Goal: Task Accomplishment & Management: Complete application form

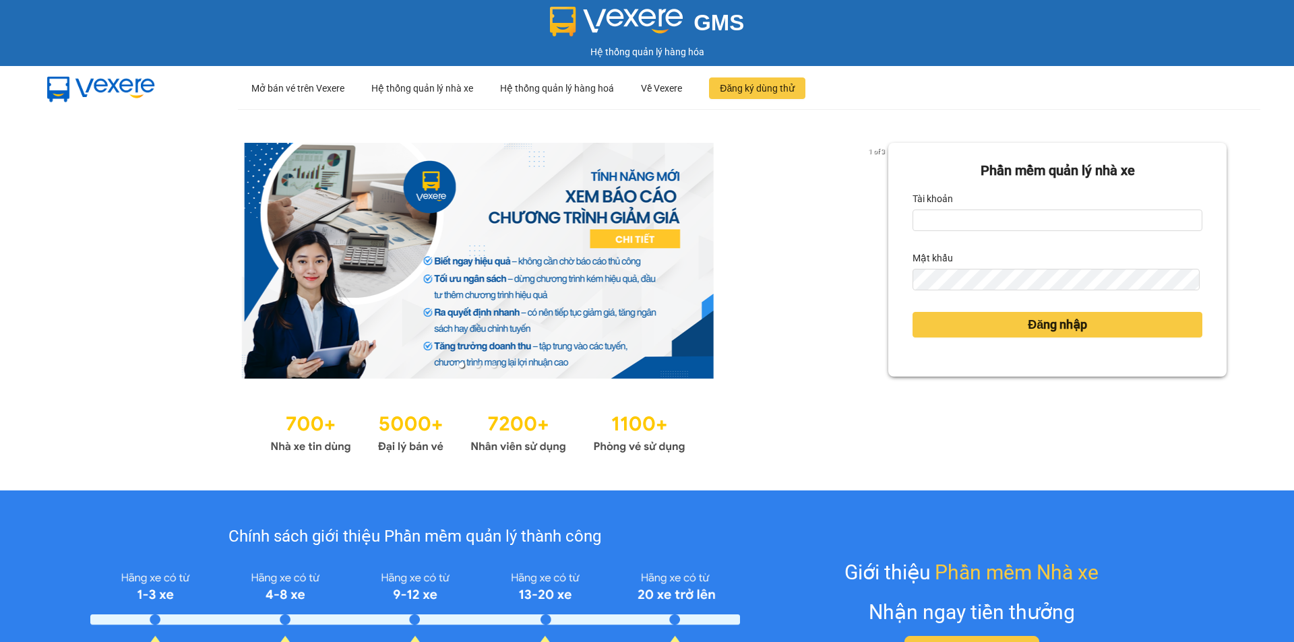
click at [998, 203] on div "Tài khoản" at bounding box center [1057, 199] width 290 height 22
click at [1006, 220] on input "Tài khoản" at bounding box center [1057, 221] width 290 height 22
type input "nguyenhoangyennhi.phongphu"
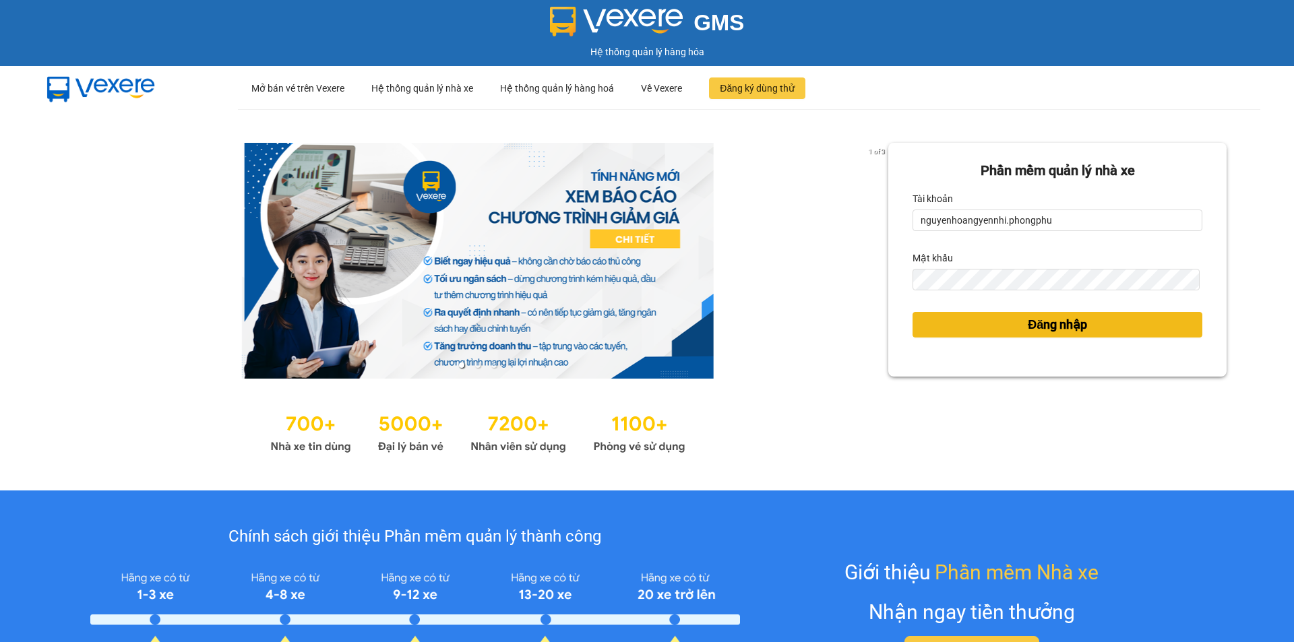
click at [996, 328] on button "Đăng nhập" at bounding box center [1057, 325] width 290 height 26
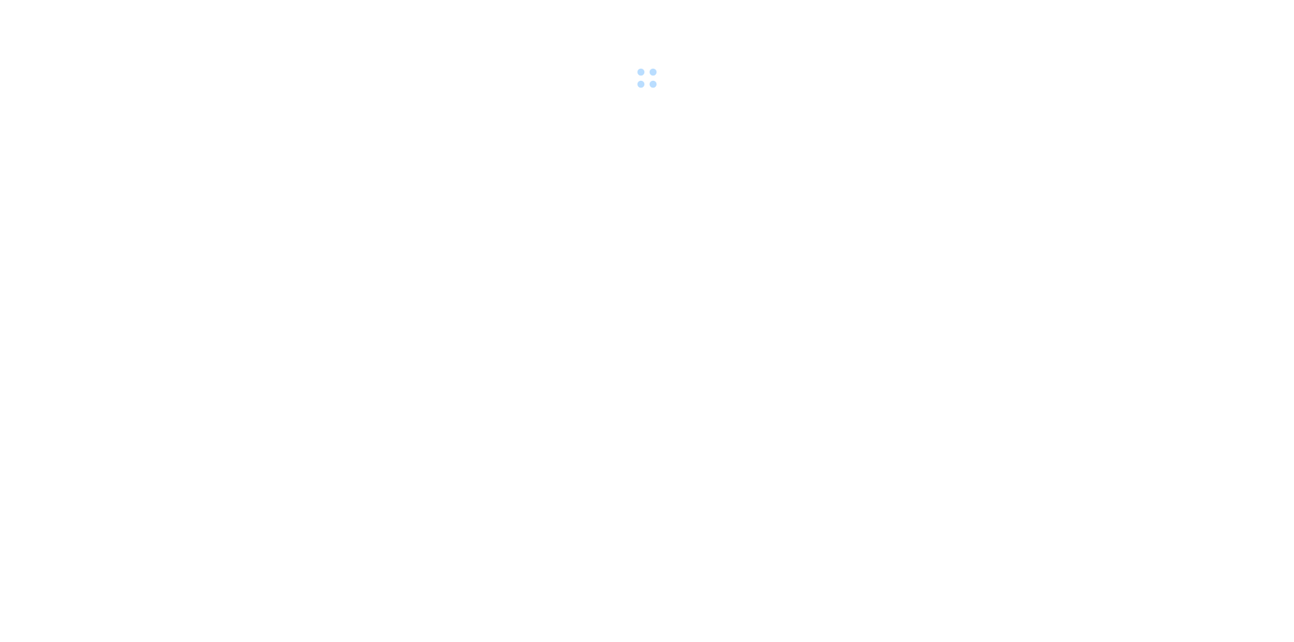
click at [992, 89] on div at bounding box center [647, 46] width 1294 height 93
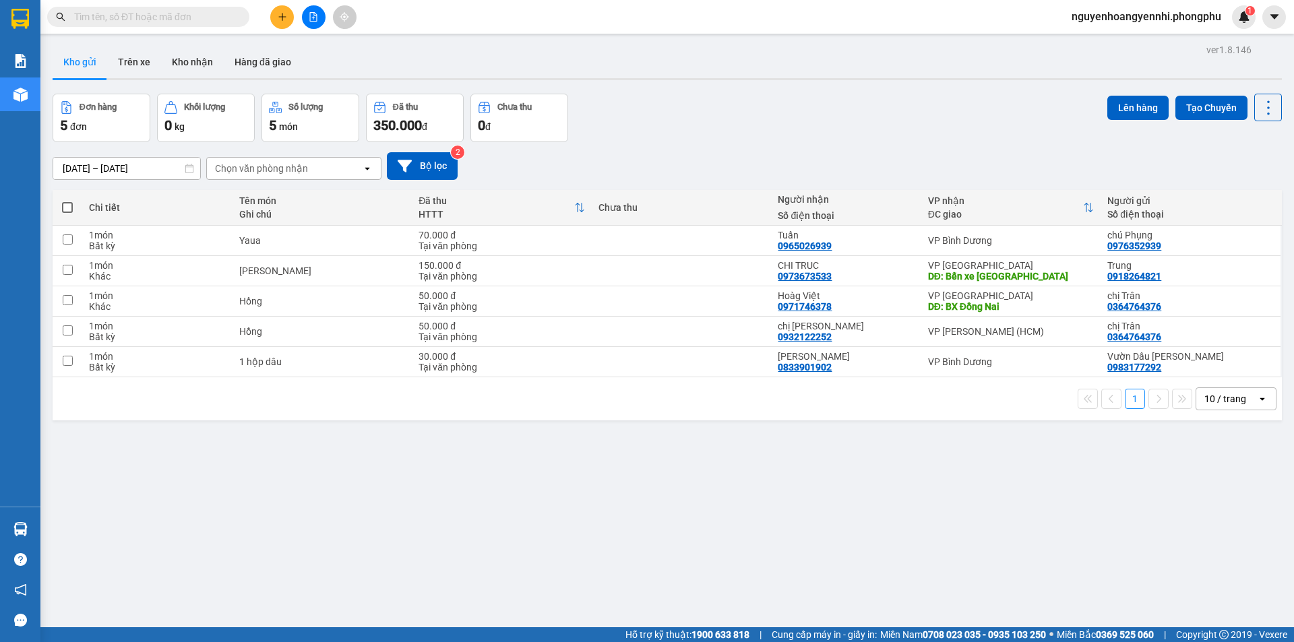
click at [279, 11] on button at bounding box center [282, 17] width 24 height 24
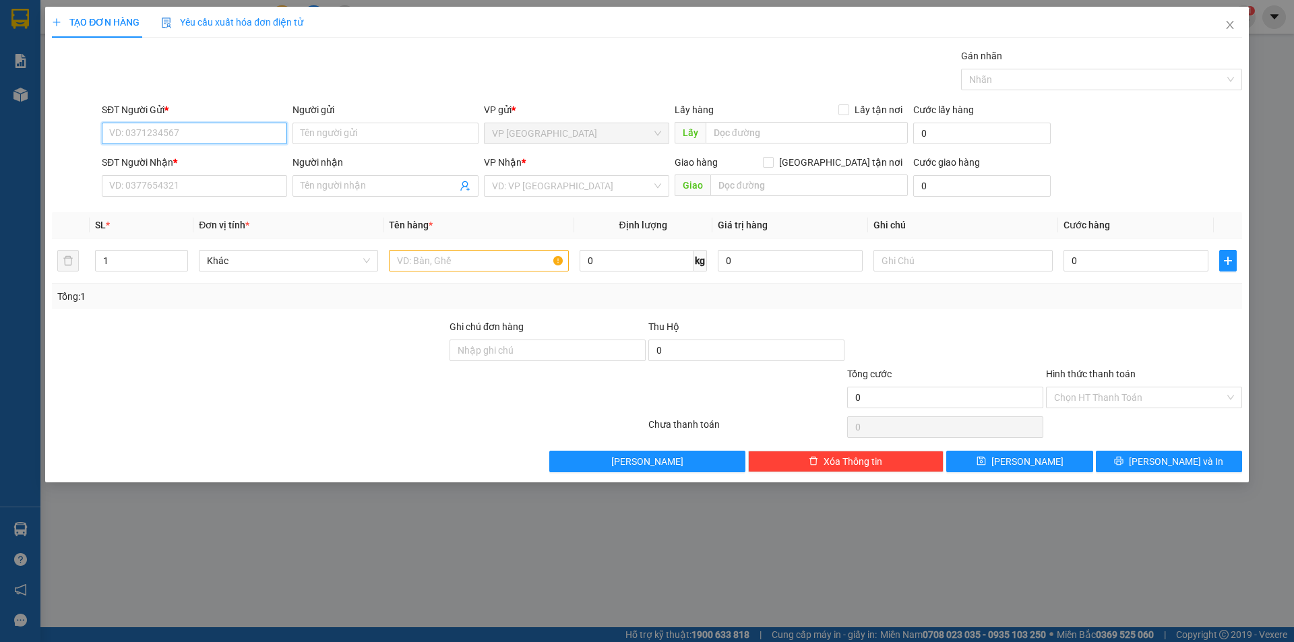
drag, startPoint x: 209, startPoint y: 135, endPoint x: 198, endPoint y: 121, distance: 17.3
click at [204, 133] on input "SĐT Người Gửi *" at bounding box center [194, 134] width 185 height 22
click at [181, 161] on div "0976352939 - chú Phụng" at bounding box center [194, 160] width 169 height 15
type input "0976352939"
type input "chú Phụng"
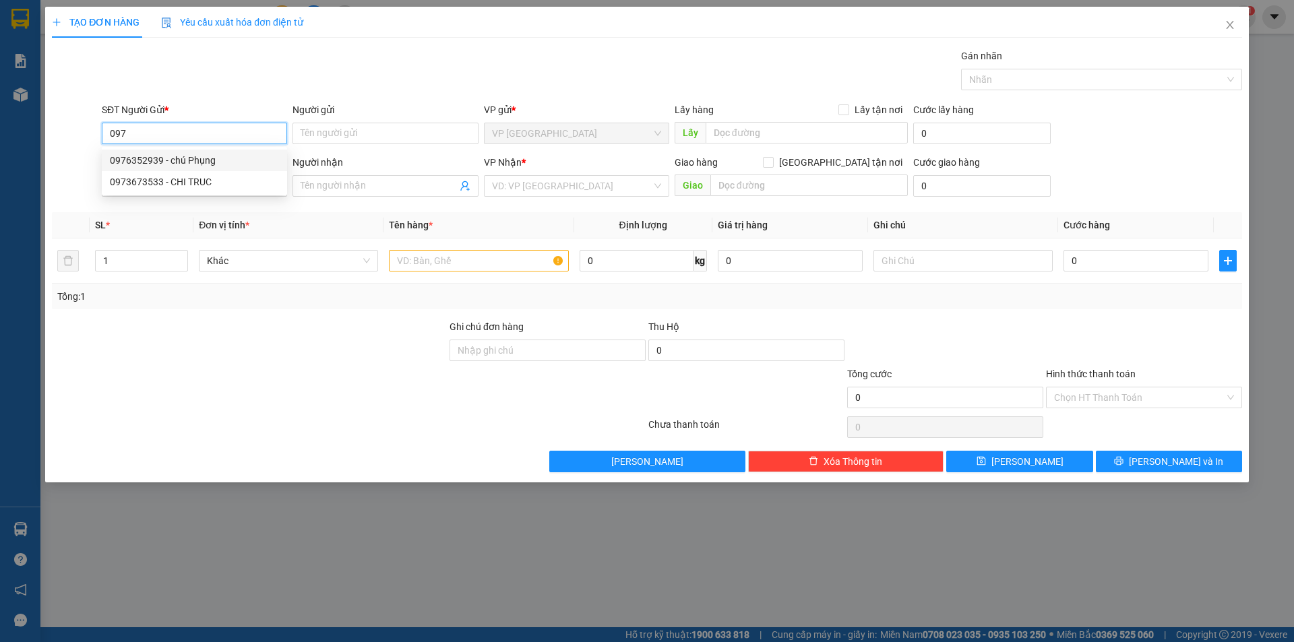
type input "0965026939"
type input "Tuấn"
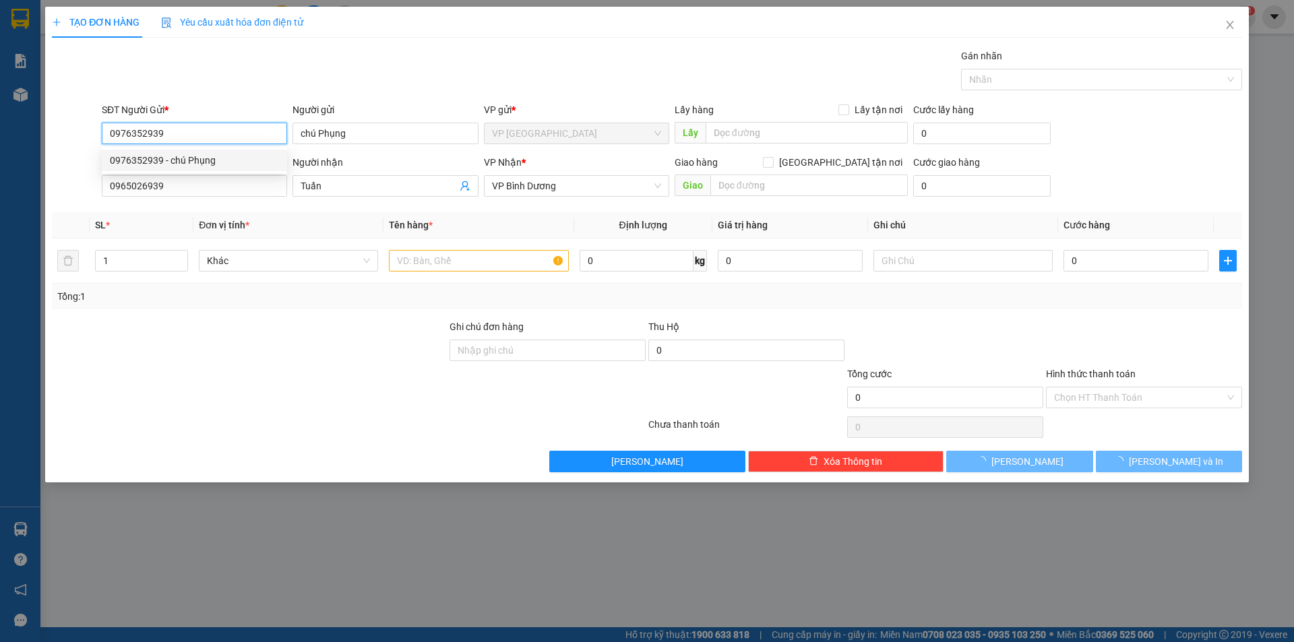
type input "70.000"
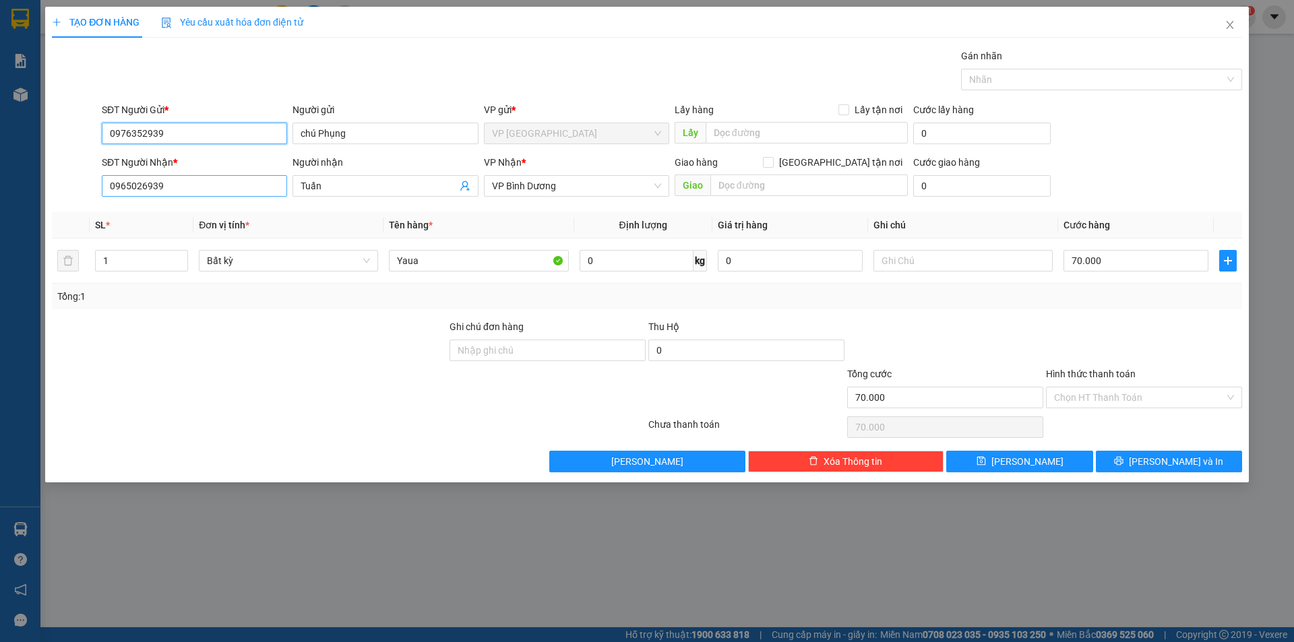
type input "0976352939"
click at [193, 189] on input "0965026939" at bounding box center [194, 186] width 185 height 22
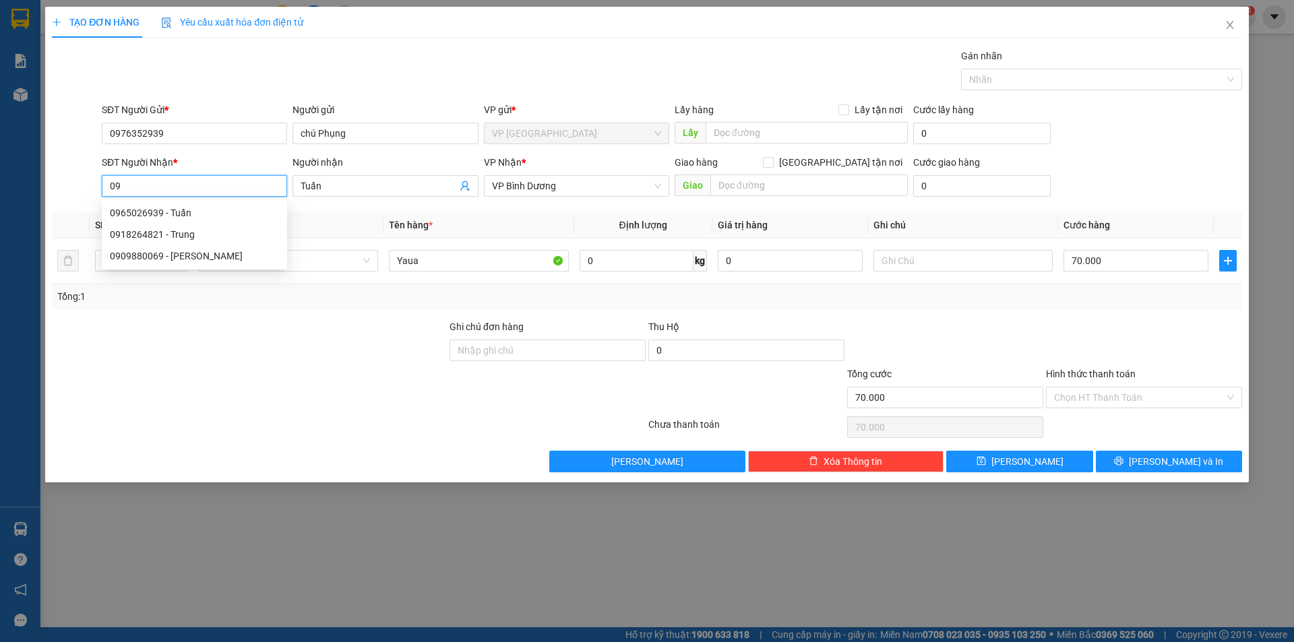
type input "0"
type input "0798343820"
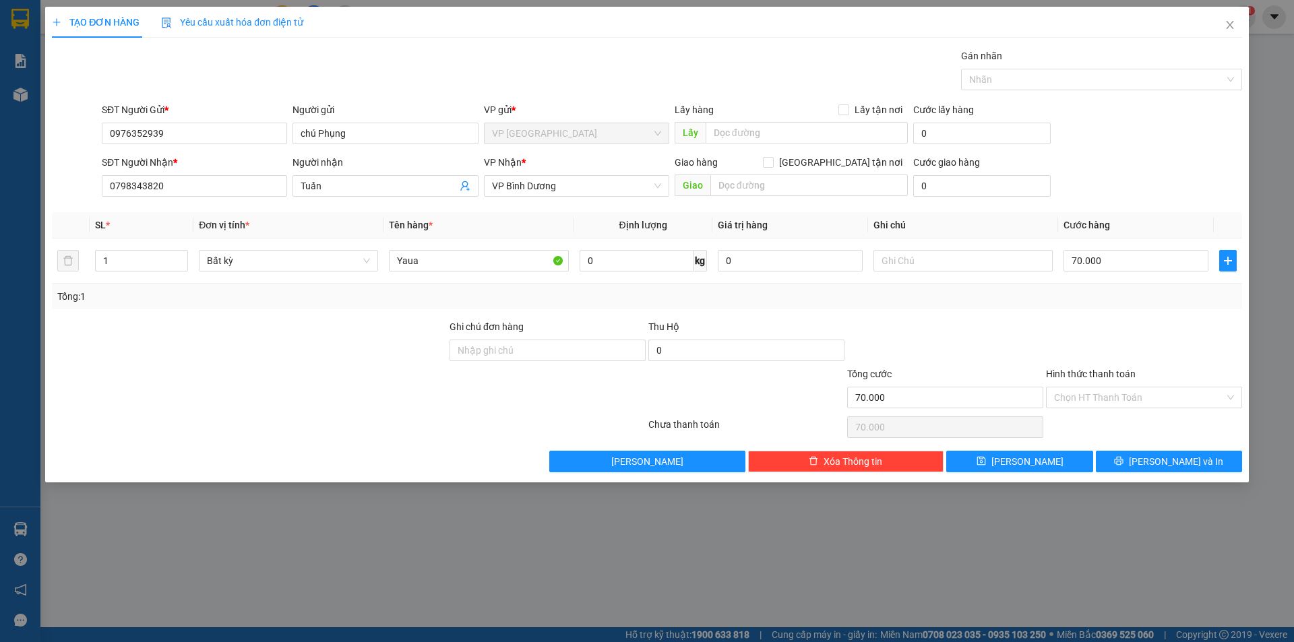
drag, startPoint x: 334, startPoint y: 180, endPoint x: 321, endPoint y: 169, distance: 16.7
click at [334, 179] on input "Tuấn" at bounding box center [378, 186] width 156 height 15
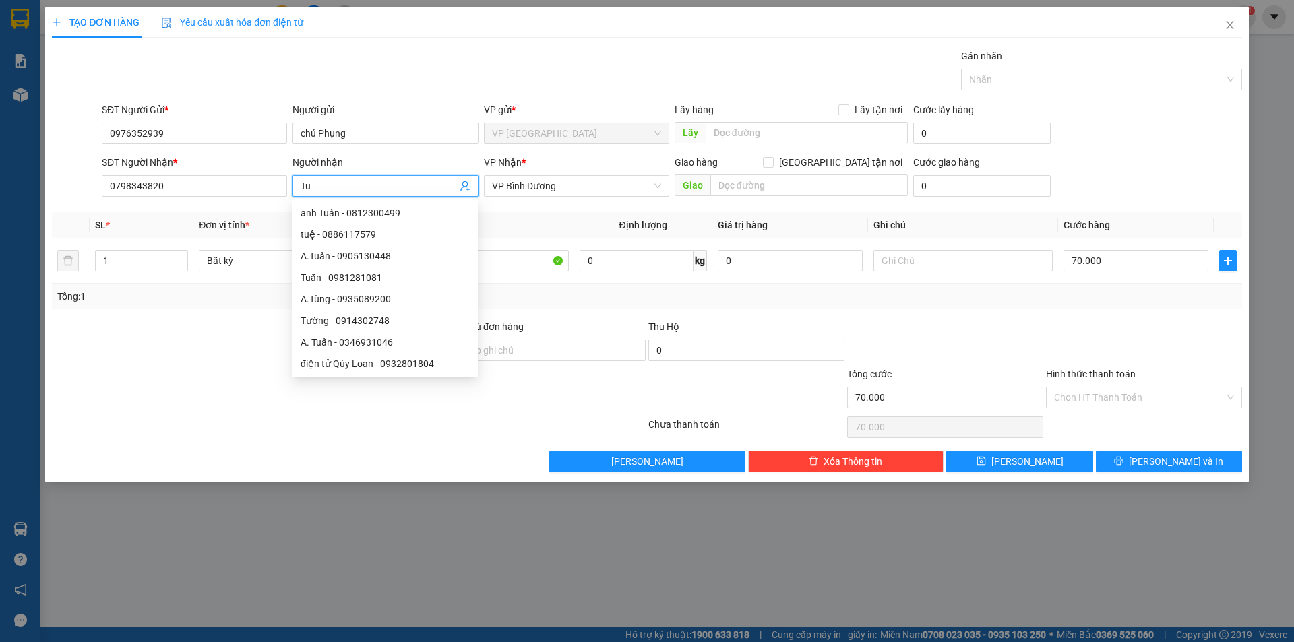
type input "Tu"
click at [172, 389] on div at bounding box center [249, 389] width 397 height 47
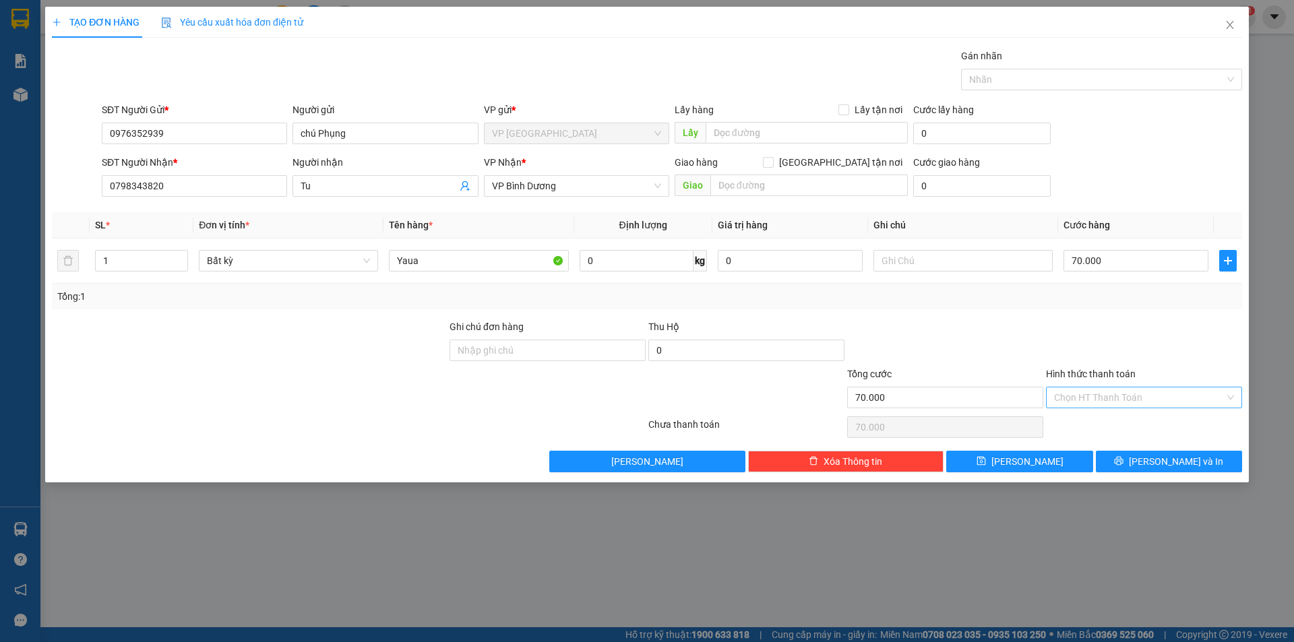
click at [1100, 397] on input "Hình thức thanh toán" at bounding box center [1139, 397] width 170 height 20
click at [1097, 426] on div "Tại văn phòng" at bounding box center [1144, 424] width 180 height 15
type input "0"
click at [1139, 459] on button "Lưu và In" at bounding box center [1168, 462] width 146 height 22
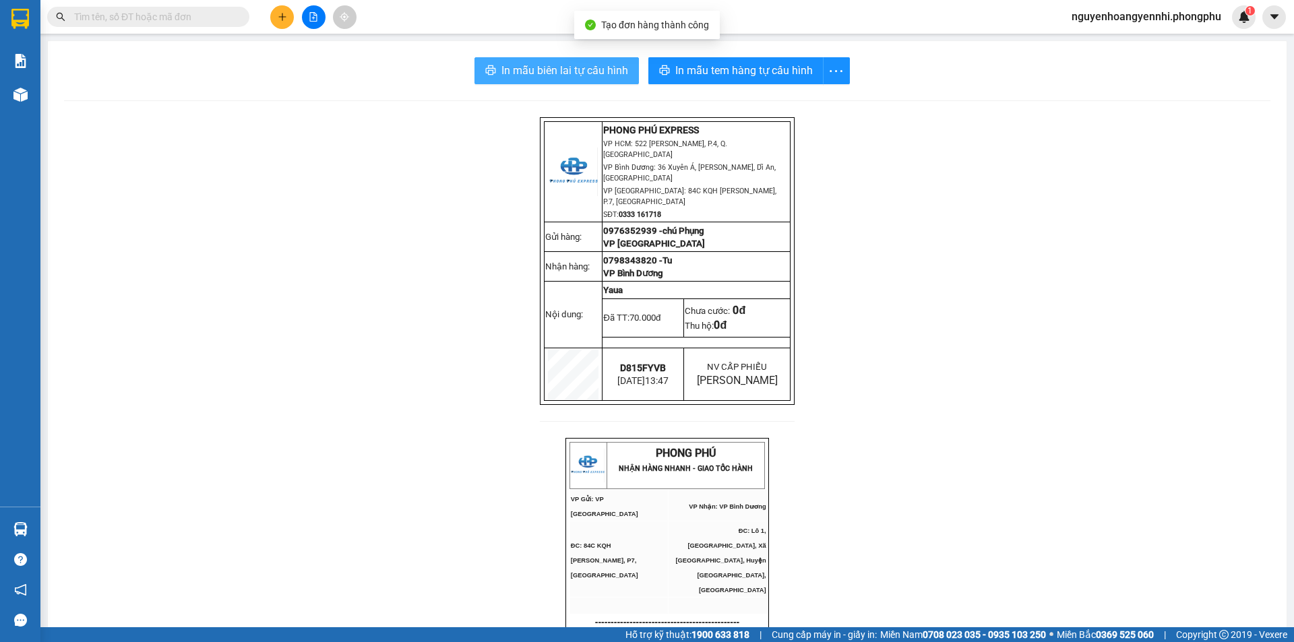
click at [555, 63] on span "In mẫu biên lai tự cấu hình" at bounding box center [564, 70] width 127 height 17
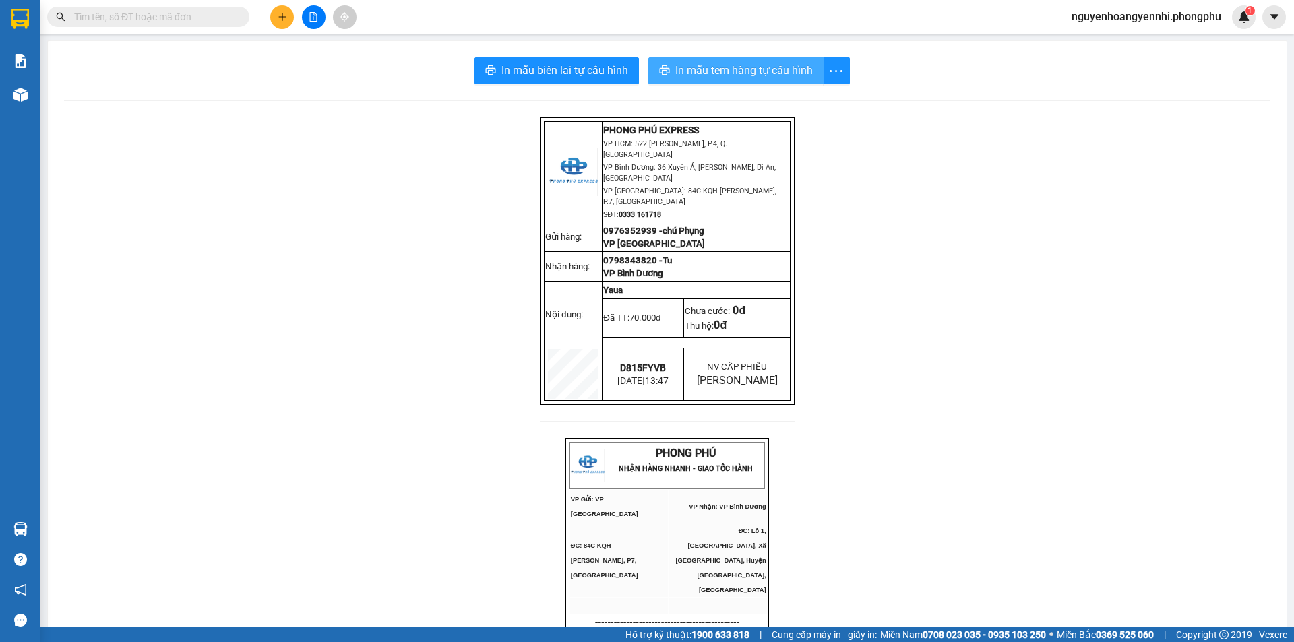
click at [687, 67] on span "In mẫu tem hàng tự cấu hình" at bounding box center [743, 70] width 137 height 17
